Goal: Information Seeking & Learning: Find specific fact

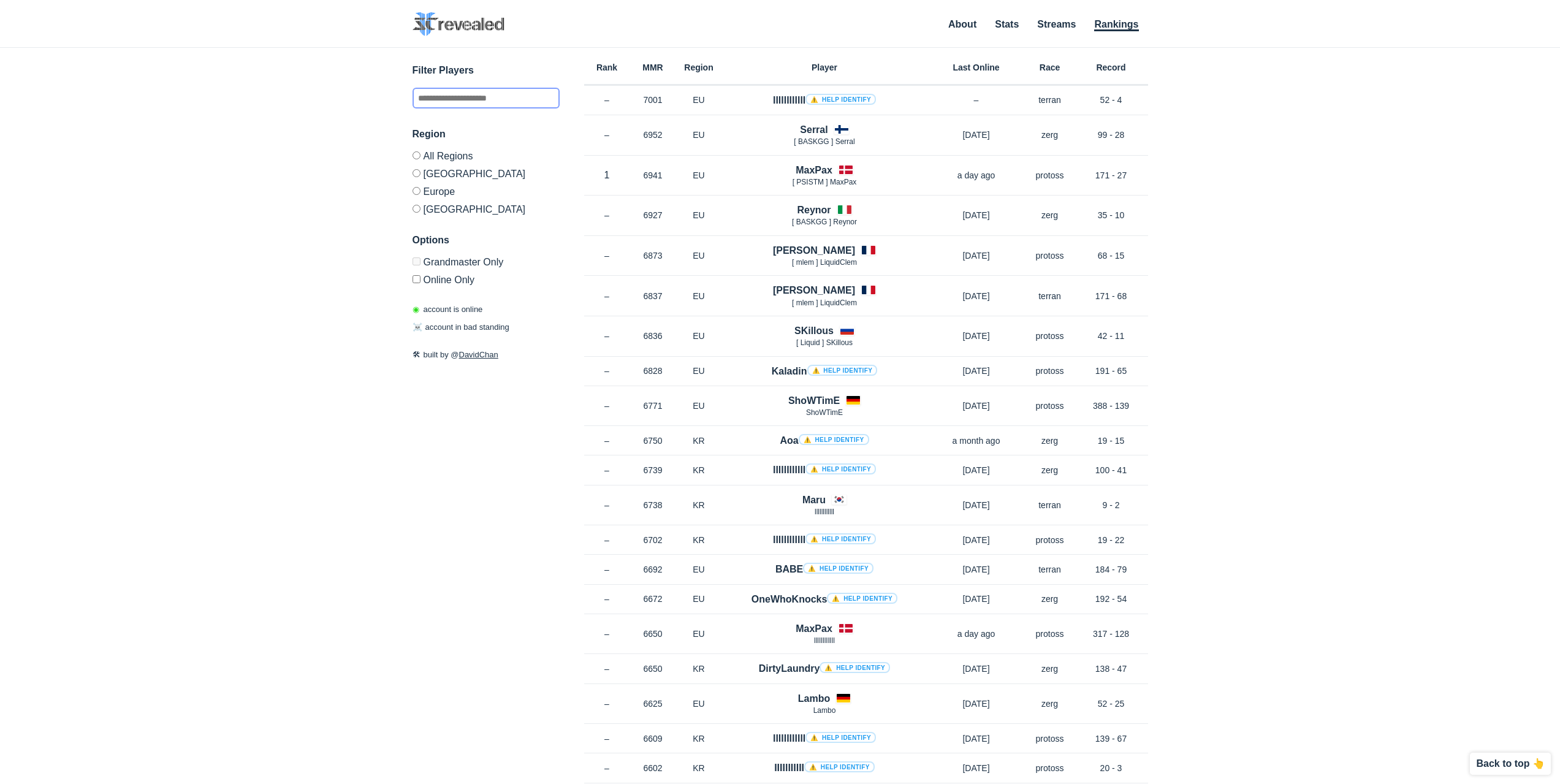
click at [472, 100] on input "text" at bounding box center [485, 98] width 147 height 21
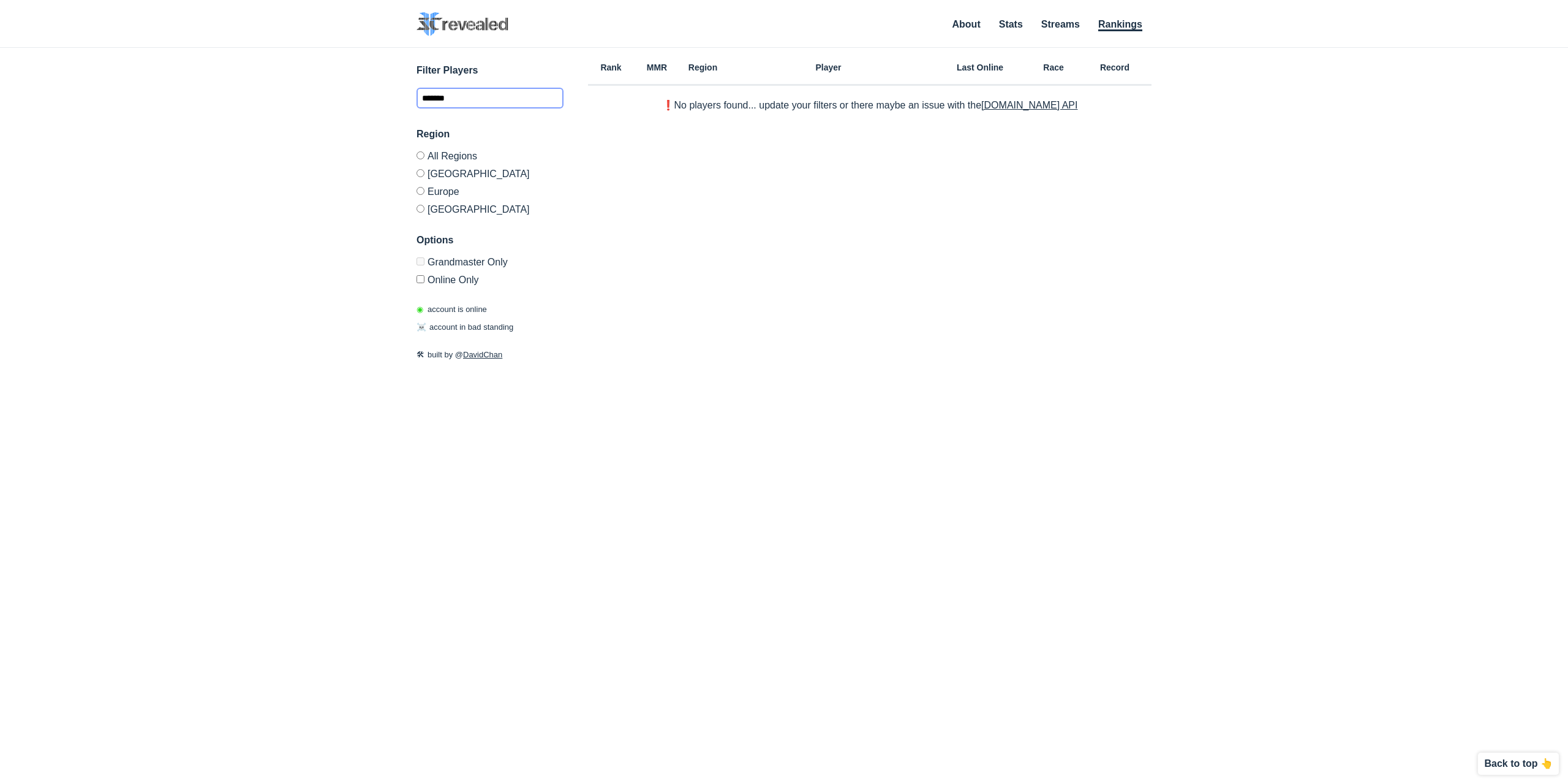
type input "*******"
click at [440, 191] on label "Europe" at bounding box center [489, 191] width 147 height 18
click at [426, 278] on label "Online Only" at bounding box center [489, 278] width 147 height 15
